Goal: Task Accomplishment & Management: Complete application form

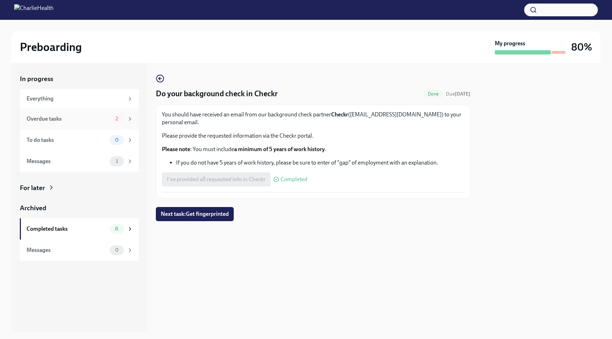
click at [93, 118] on div "Overdue tasks" at bounding box center [67, 119] width 80 height 8
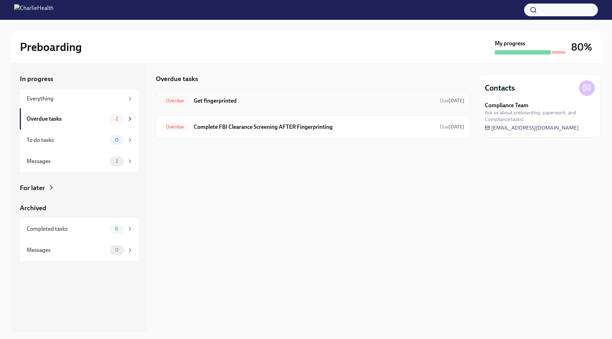
click at [235, 103] on h6 "Get fingerprinted" at bounding box center [314, 101] width 240 height 8
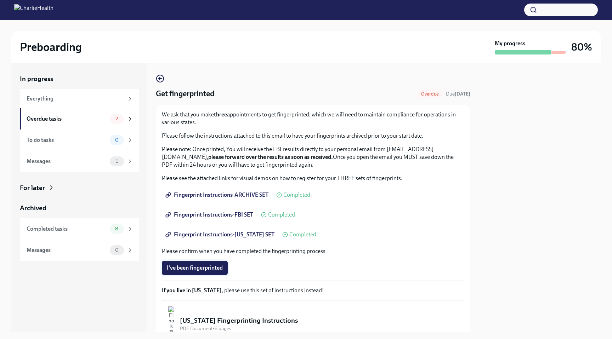
click at [209, 266] on span "I've been fingerprinted" at bounding box center [195, 268] width 56 height 7
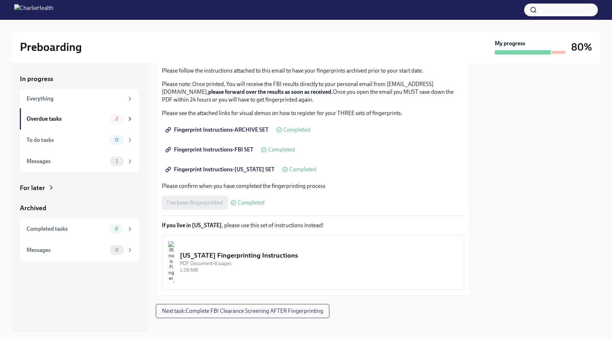
scroll to position [74, 0]
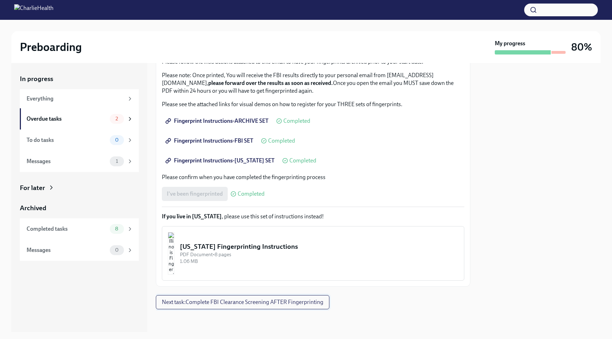
click at [261, 304] on span "Next task : Complete FBI Clearance Screening AFTER Fingerprinting" at bounding box center [242, 302] width 161 height 7
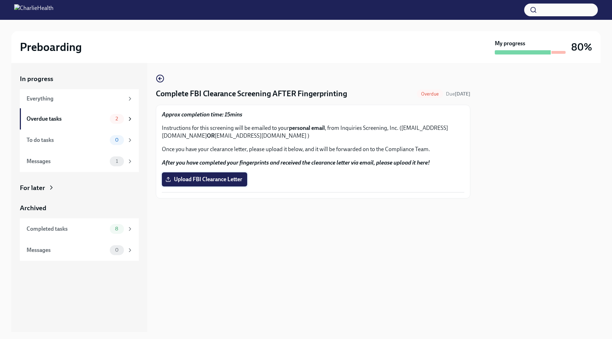
click at [193, 179] on span "Upload FBI Clearance Letter" at bounding box center [204, 179] width 75 height 7
click at [0, 0] on input "Upload FBI Clearance Letter" at bounding box center [0, 0] width 0 height 0
click at [72, 119] on div "Overdue tasks" at bounding box center [67, 119] width 80 height 8
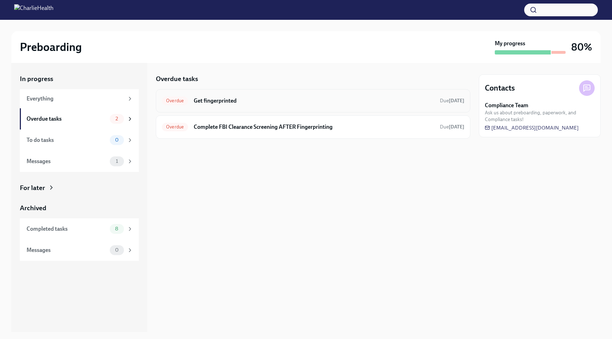
click at [226, 104] on h6 "Get fingerprinted" at bounding box center [314, 101] width 240 height 8
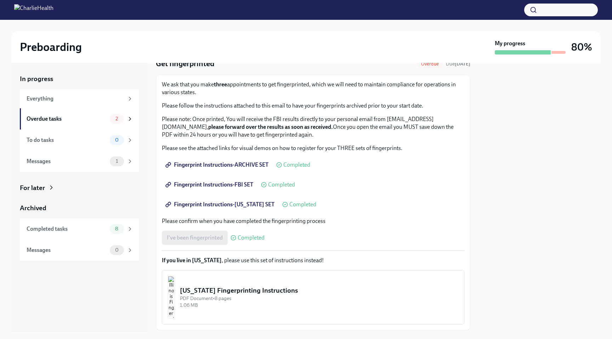
scroll to position [74, 0]
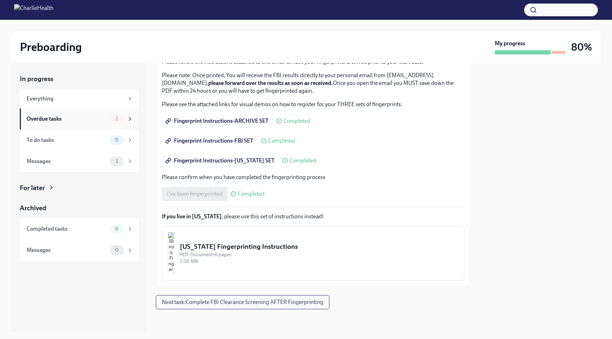
click at [93, 117] on div "Overdue tasks" at bounding box center [67, 119] width 80 height 8
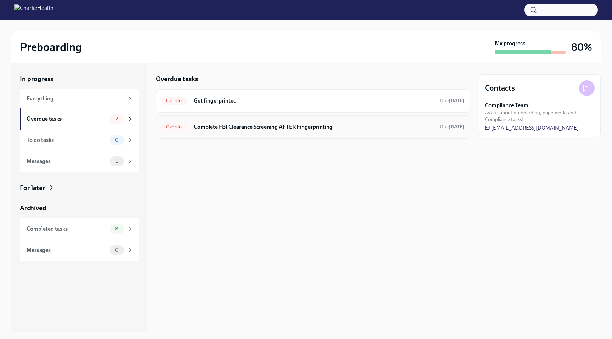
click at [232, 125] on h6 "Complete FBI Clearance Screening AFTER Fingerprinting" at bounding box center [314, 127] width 240 height 8
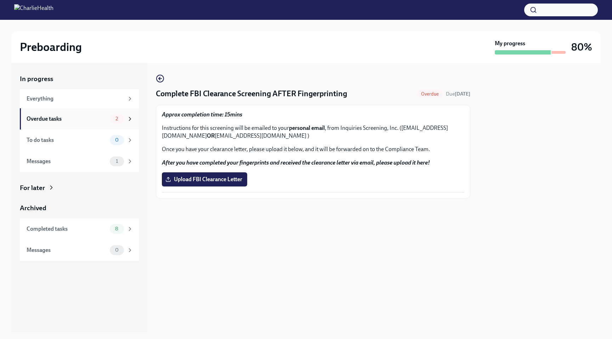
click at [77, 113] on div "Overdue tasks 2" at bounding box center [79, 118] width 119 height 21
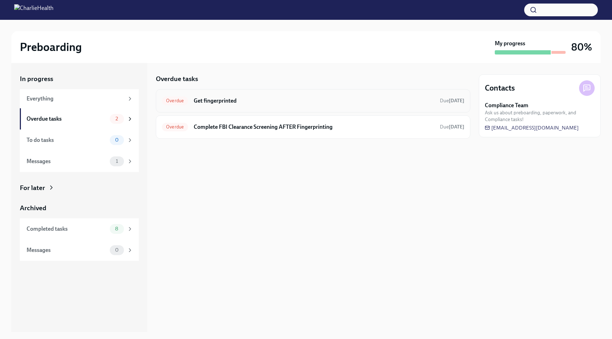
click at [202, 100] on h6 "Get fingerprinted" at bounding box center [314, 101] width 240 height 8
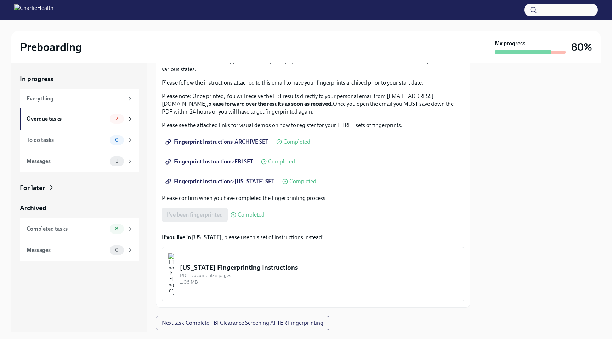
scroll to position [74, 0]
